Goal: Task Accomplishment & Management: Complete application form

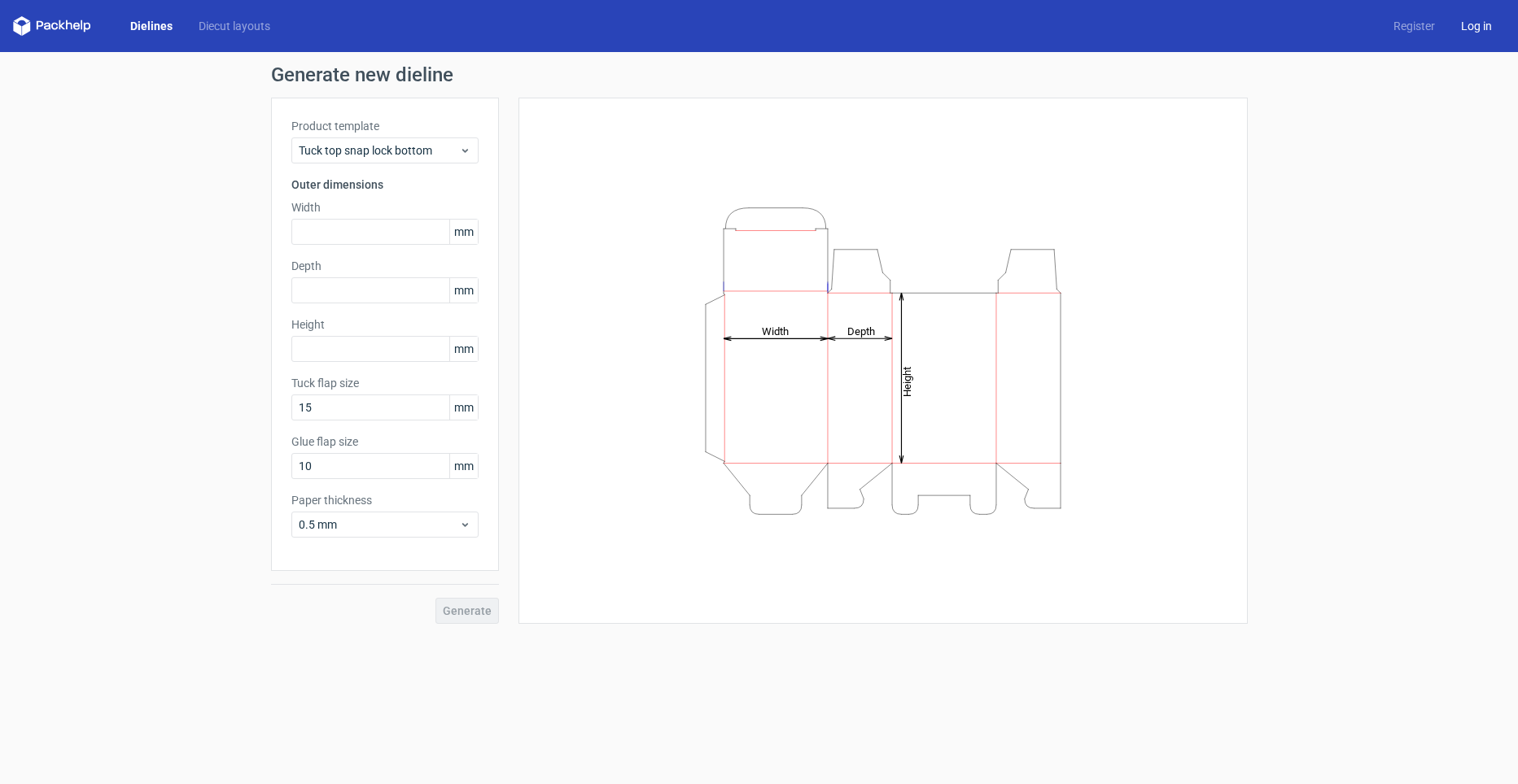
click at [1472, 23] on link "Log in" at bounding box center [1476, 25] width 57 height 16
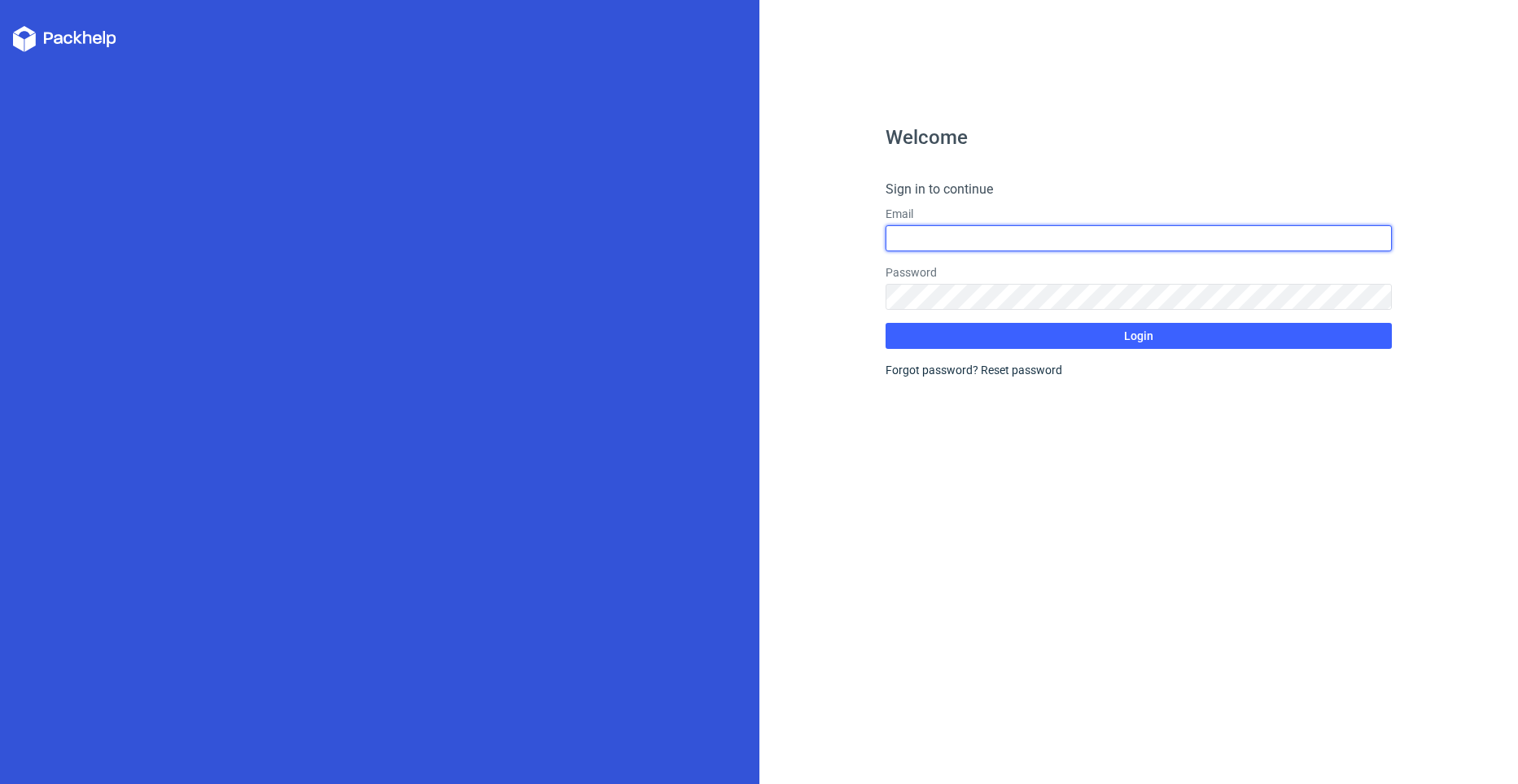
click at [1040, 235] on input "text" at bounding box center [1138, 238] width 506 height 26
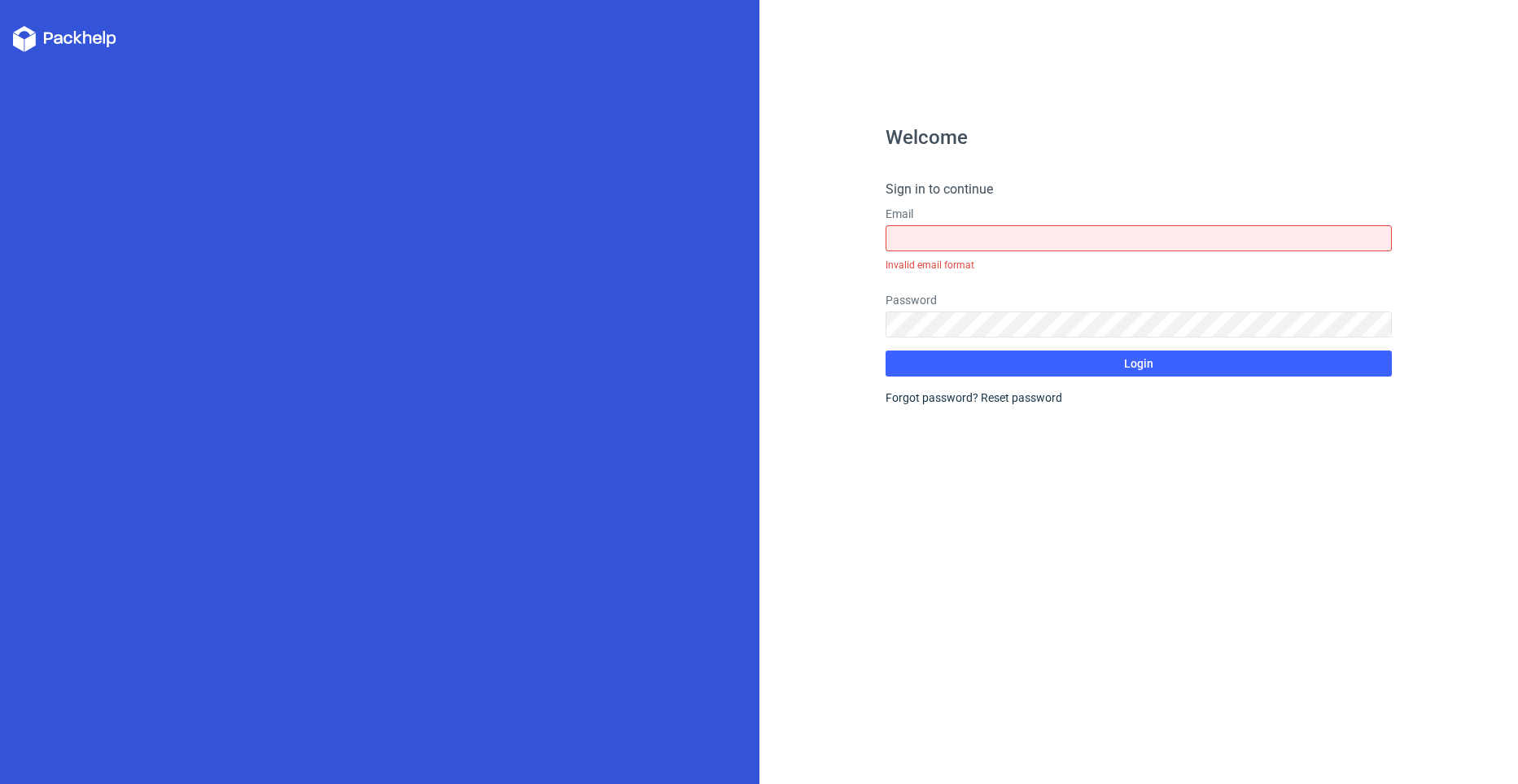
click at [845, 492] on div "Welcome Sign in to continue Email Invalid email format Password Login Forgot pa…" at bounding box center [1138, 392] width 759 height 784
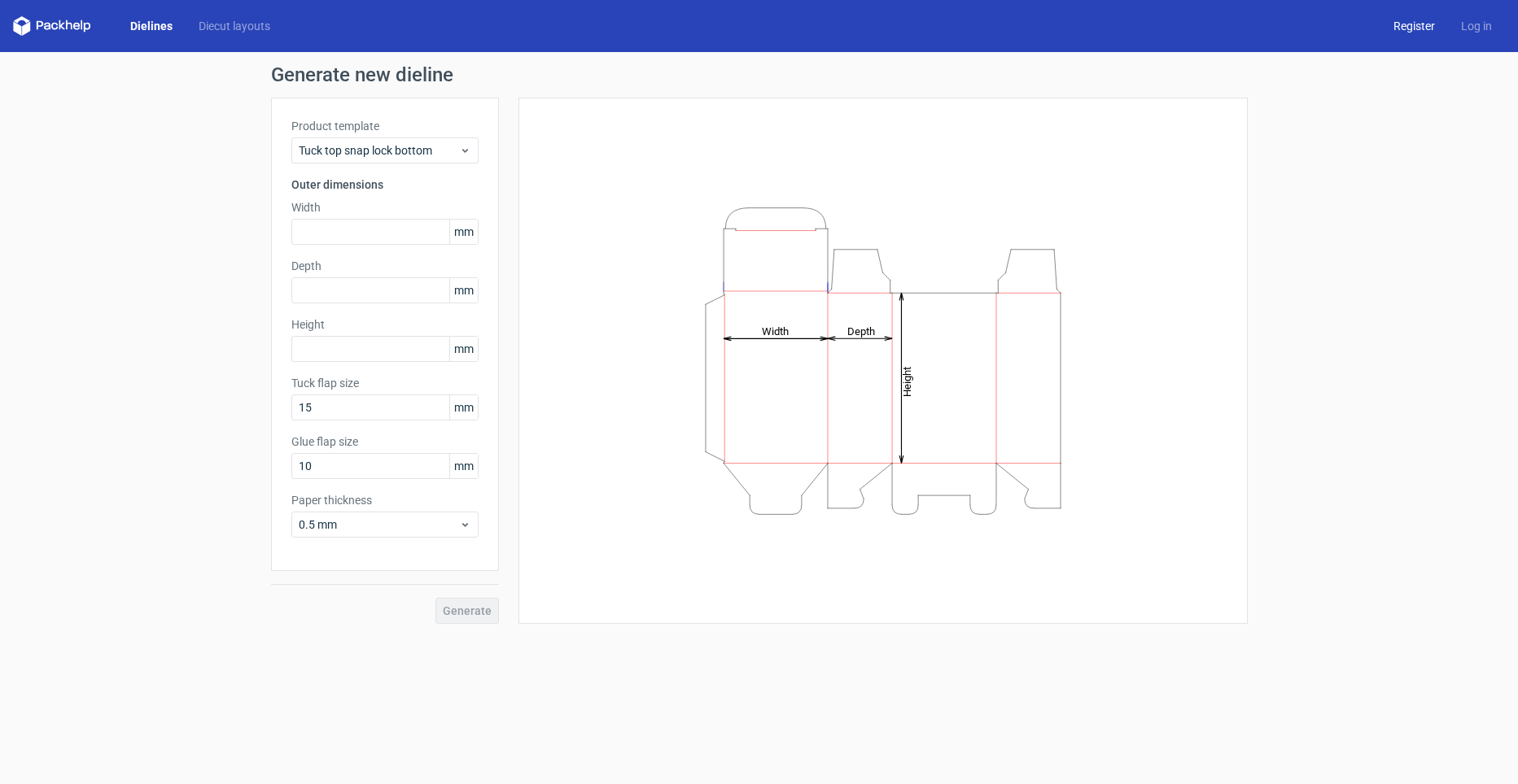
click at [1404, 29] on link "Register" at bounding box center [1414, 25] width 68 height 16
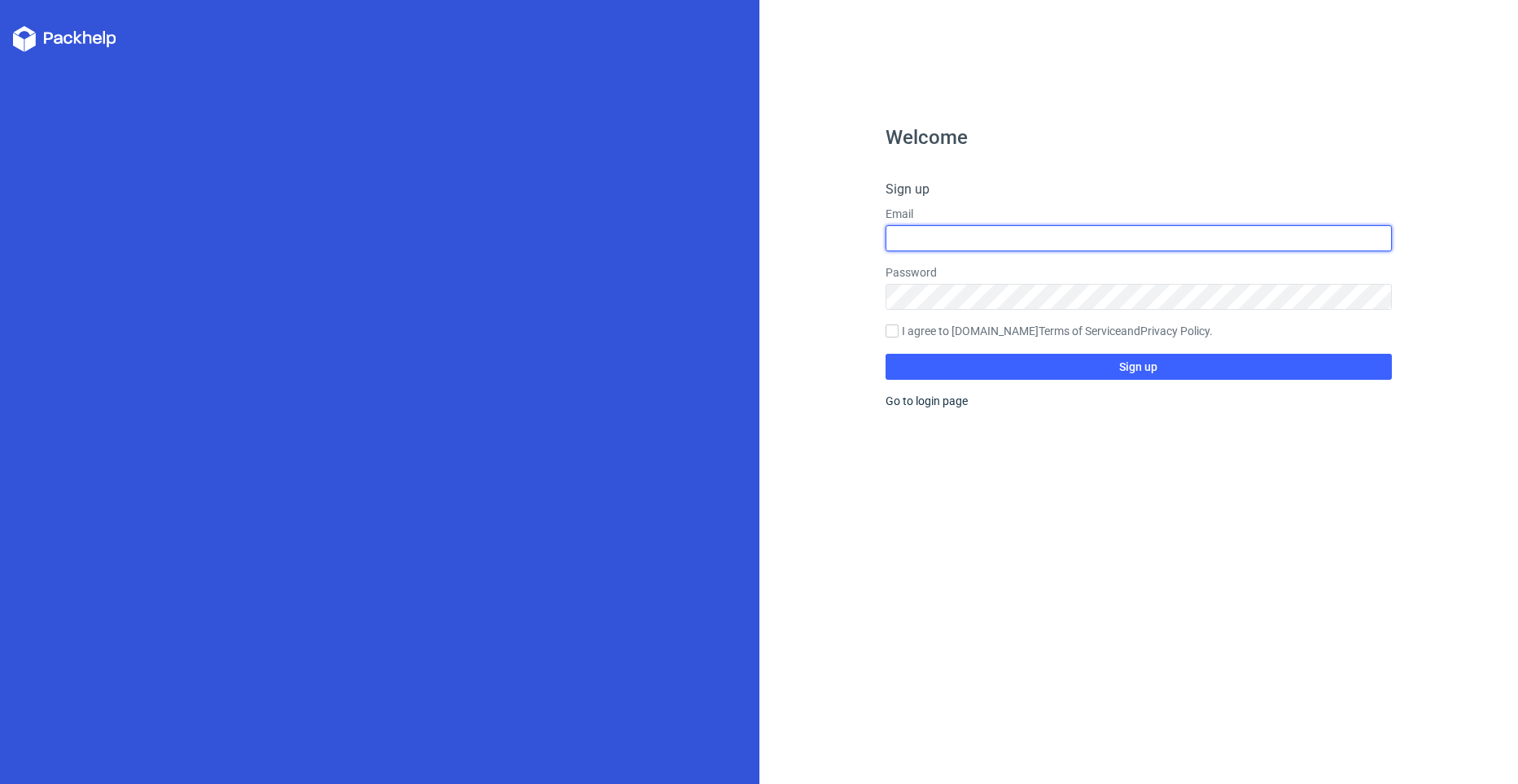
click at [1015, 240] on input "text" at bounding box center [1138, 238] width 506 height 26
type input "[EMAIL_ADDRESS][DOMAIN_NAME]"
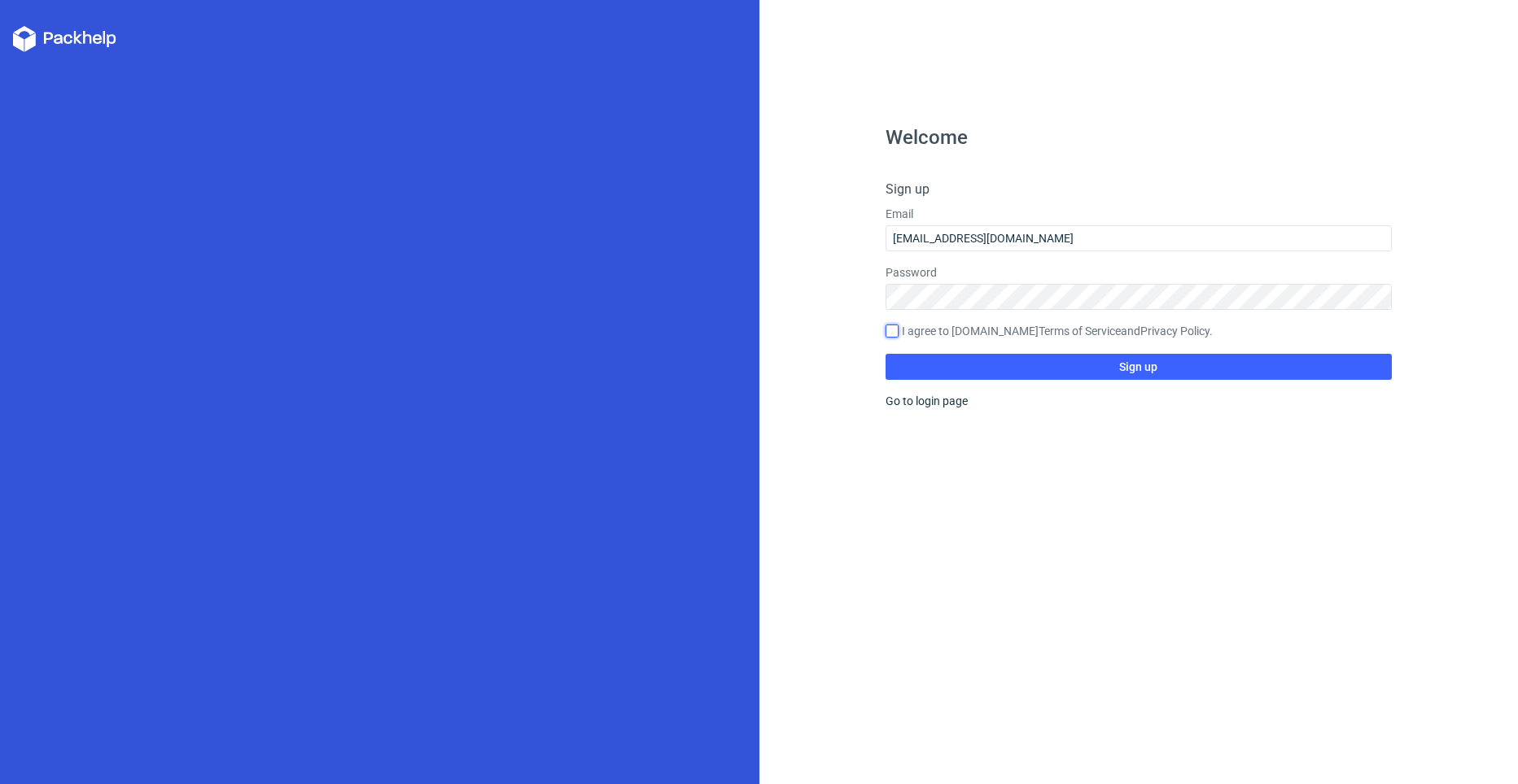
click at [889, 333] on input "I agree to [DOMAIN_NAME] Terms of Service and Privacy Policy ." at bounding box center [892, 331] width 13 height 13
checkbox input "true"
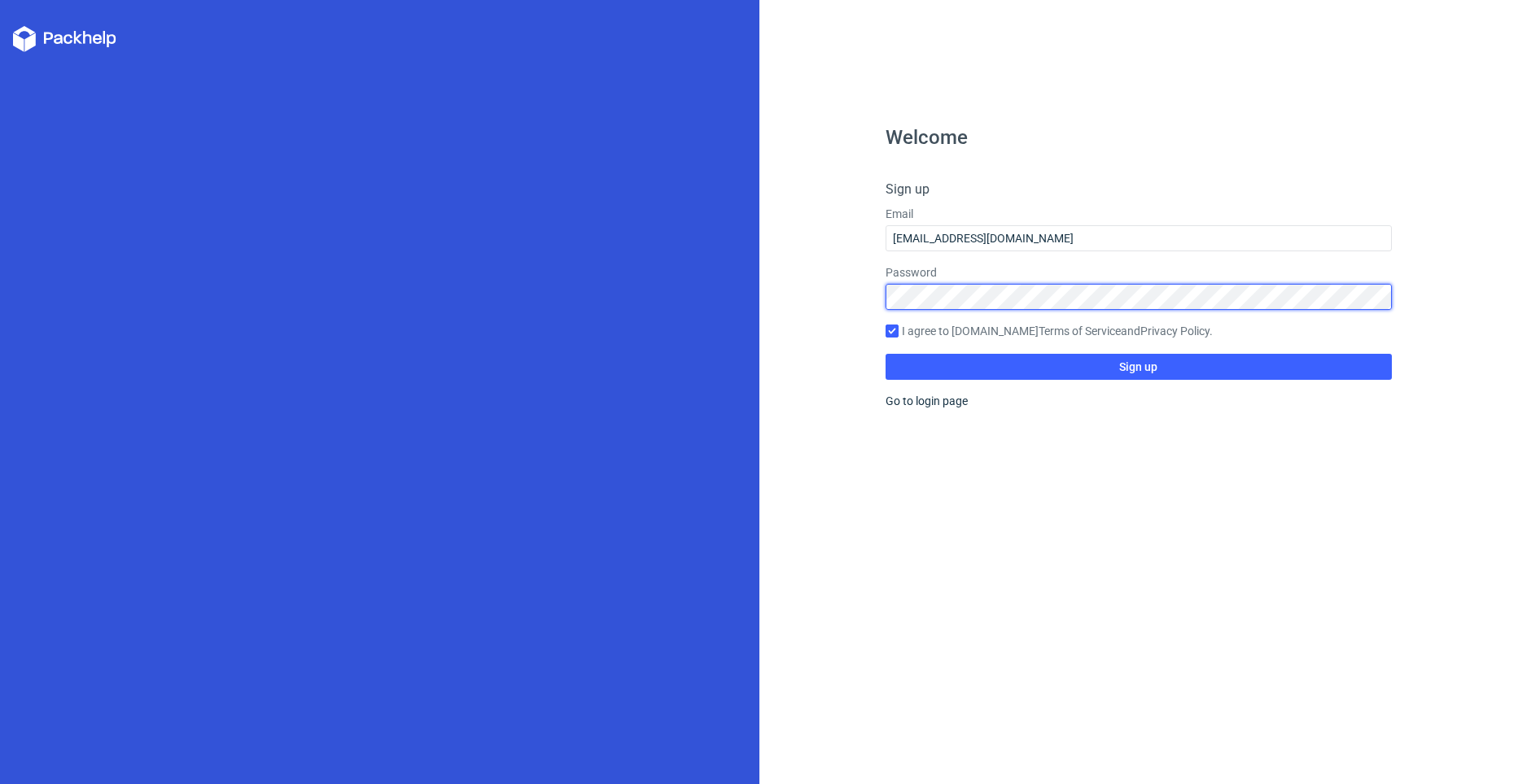
click at [812, 296] on div "Welcome Sign up Email [EMAIL_ADDRESS][DOMAIN_NAME] Password I agree to [DOMAIN_…" at bounding box center [1138, 392] width 759 height 784
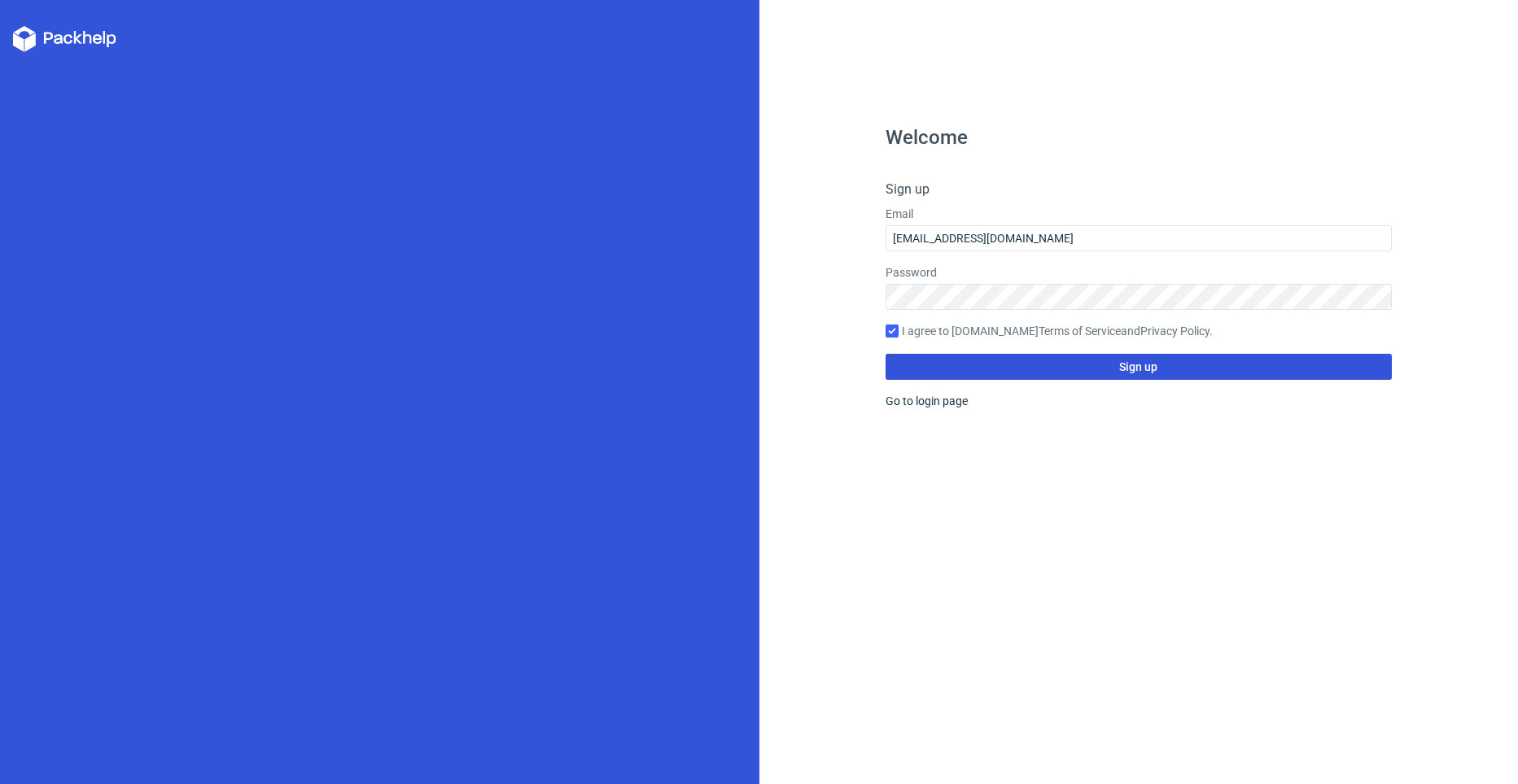
click at [1029, 367] on button "Sign up" at bounding box center [1138, 367] width 506 height 26
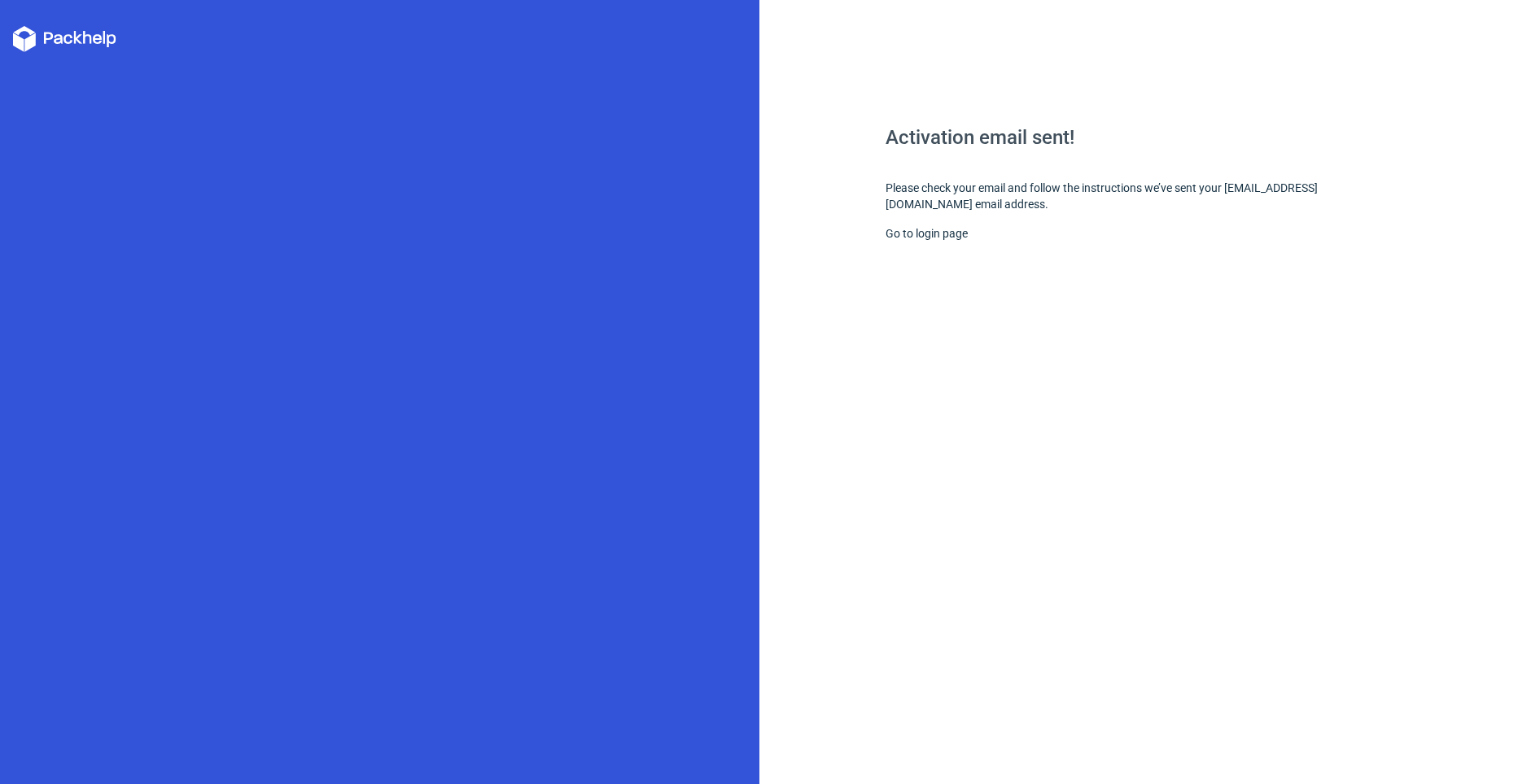
click at [8, 184] on div at bounding box center [379, 392] width 759 height 784
drag, startPoint x: 1041, startPoint y: 188, endPoint x: 1319, endPoint y: 200, distance: 278.3
click at [1319, 200] on div "Activation email sent! Please check your email and follow the instructions we’v…" at bounding box center [1138, 455] width 506 height 656
drag, startPoint x: 1319, startPoint y: 200, endPoint x: 1276, endPoint y: 188, distance: 44.6
click at [1276, 188] on div "Activation email sent! Please check your email and follow the instructions we’v…" at bounding box center [1138, 455] width 506 height 656
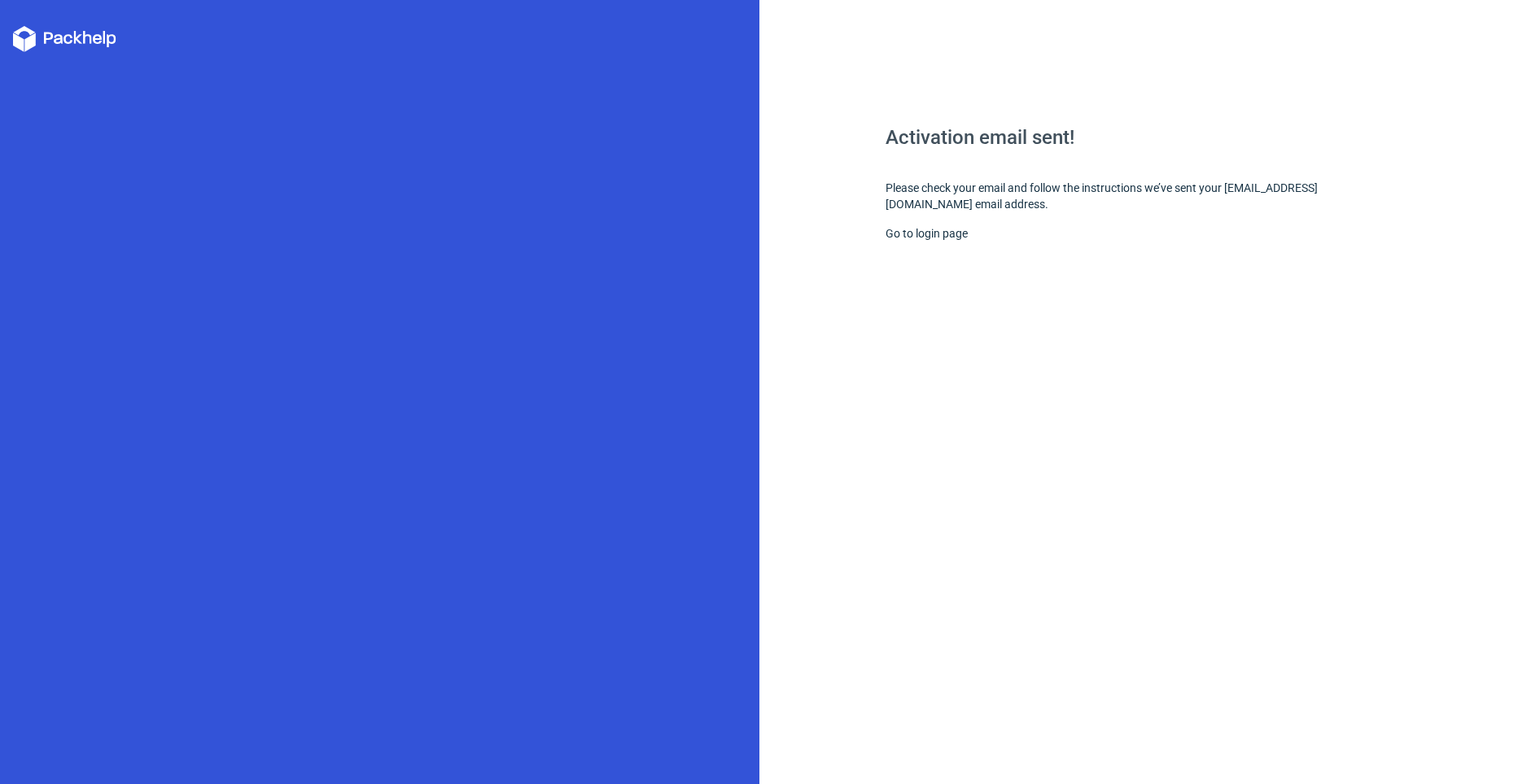
click at [943, 223] on div "Activation email sent! Please check your email and follow the instructions we’v…" at bounding box center [1138, 455] width 506 height 656
click at [936, 232] on link "Go to login page" at bounding box center [926, 234] width 82 height 13
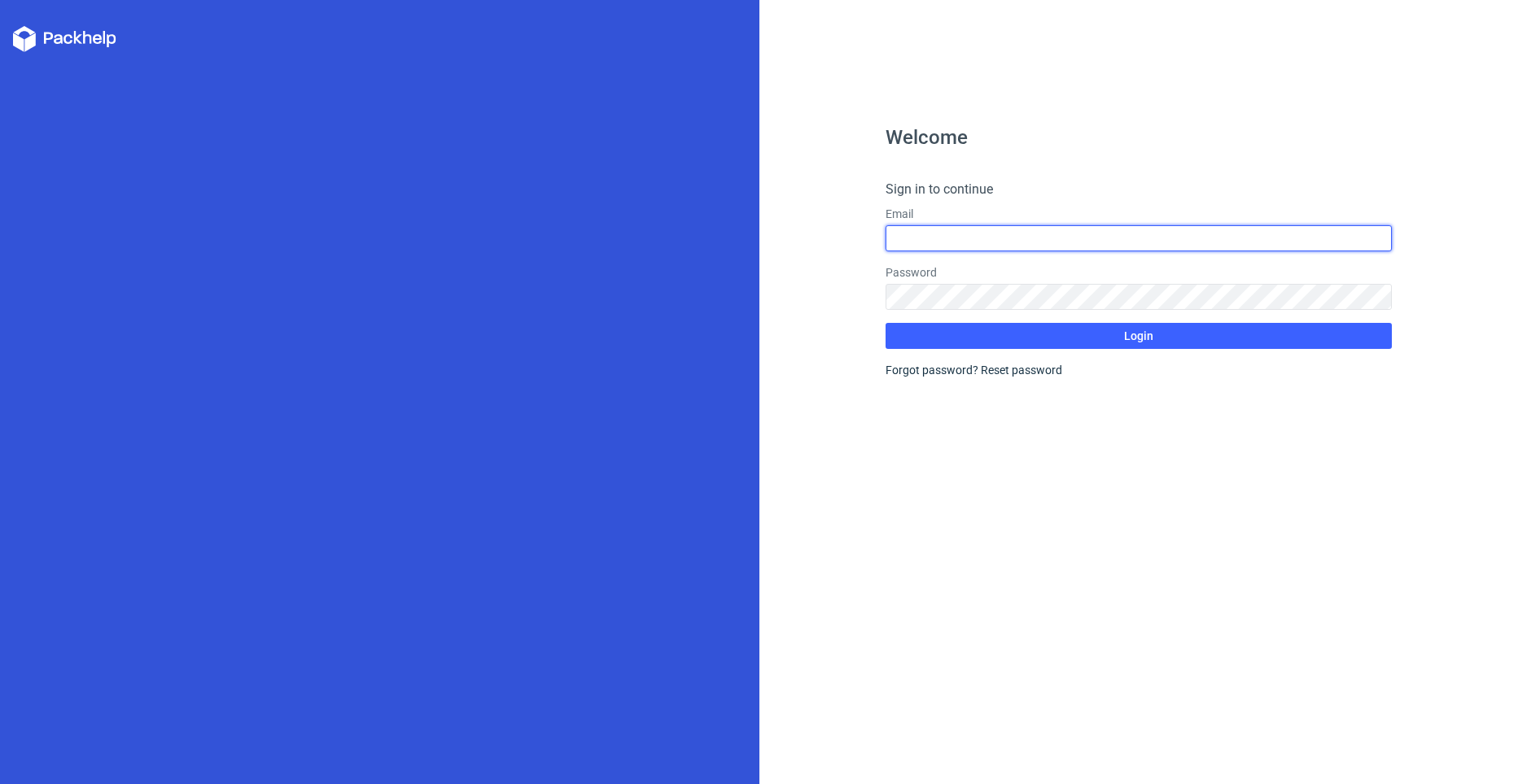
type input "[EMAIL_ADDRESS][DOMAIN_NAME]"
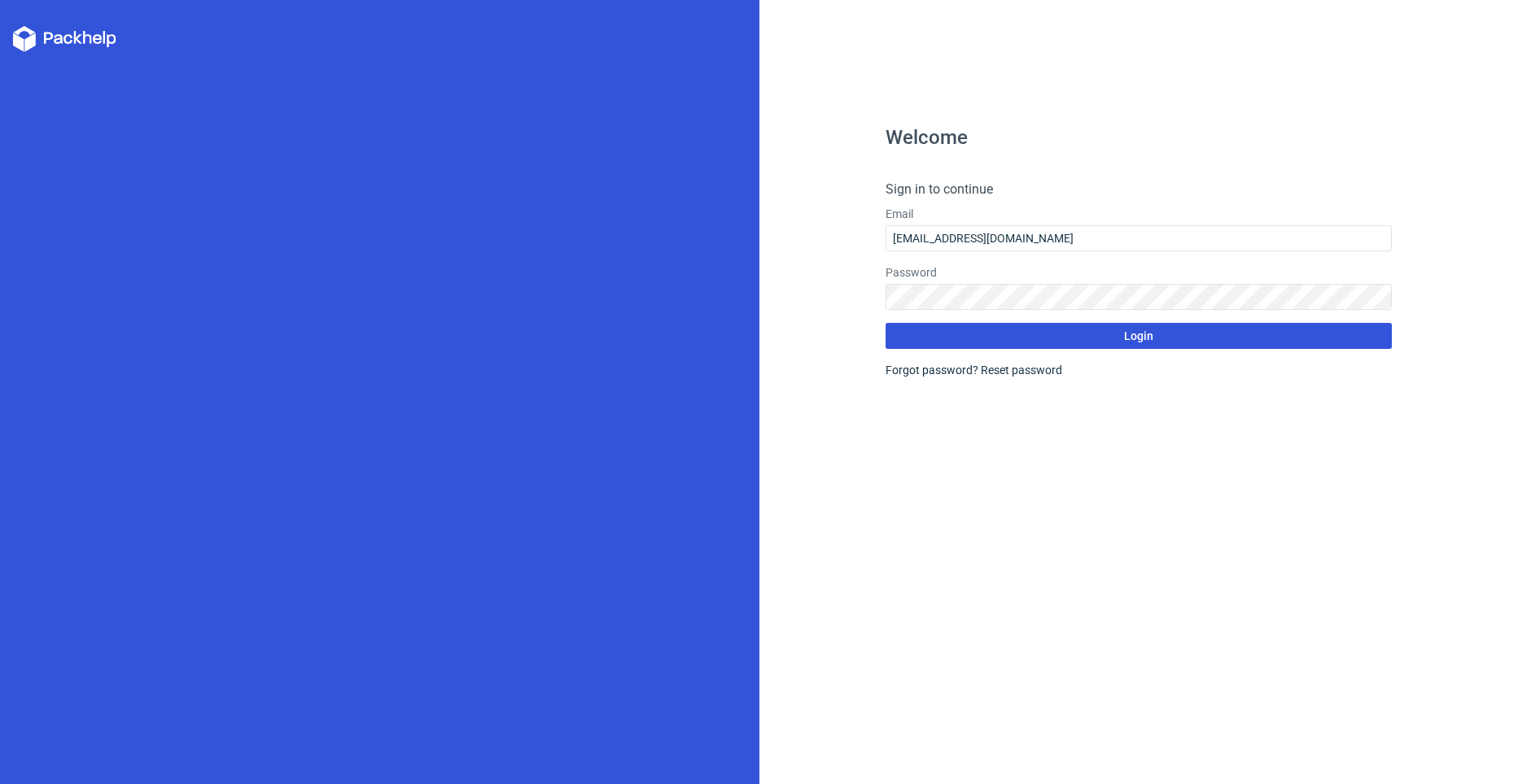
click at [1057, 347] on button "Login" at bounding box center [1138, 336] width 506 height 26
